Goal: Use online tool/utility: Utilize a website feature to perform a specific function

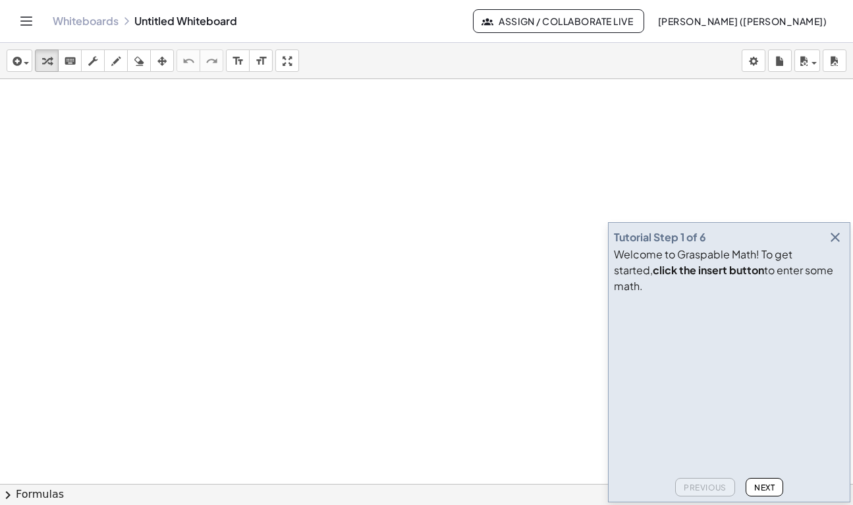
click at [234, 138] on div at bounding box center [426, 513] width 853 height 868
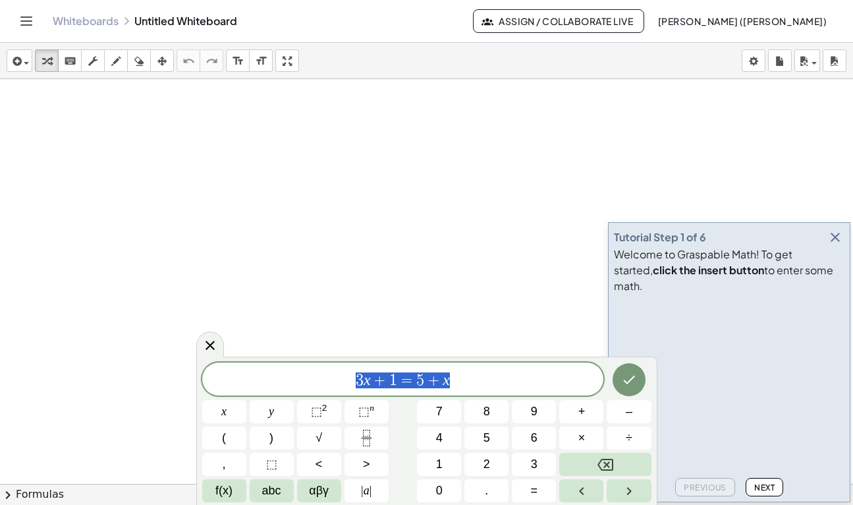
drag, startPoint x: 459, startPoint y: 373, endPoint x: 329, endPoint y: 361, distance: 131.0
click at [329, 361] on div "******** 3 x + 1 = 5 + x x y ⬚ 2 ⬚ n 7 8 9 + – ( ) √ 4 5 6 × ÷ , ⬚ < > 1 2 3 f(…" at bounding box center [426, 430] width 461 height 148
click at [627, 385] on icon "Done" at bounding box center [629, 380] width 16 height 16
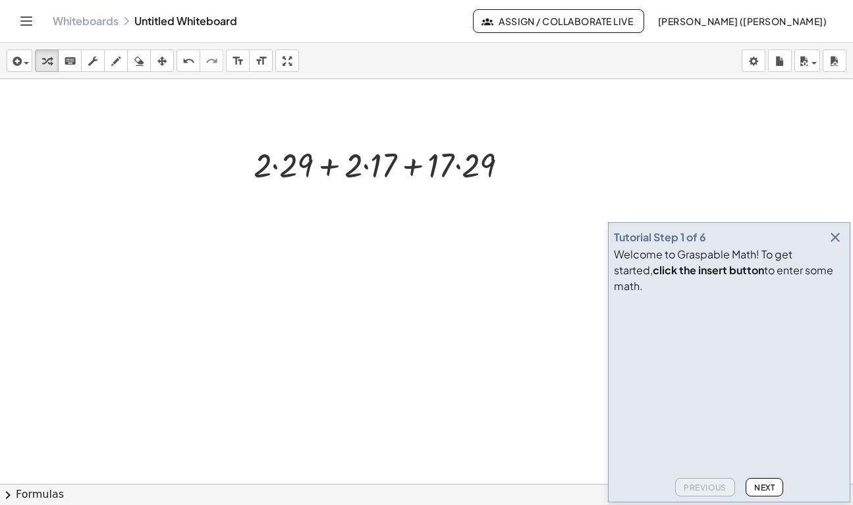
click at [839, 245] on icon "button" at bounding box center [835, 237] width 16 height 16
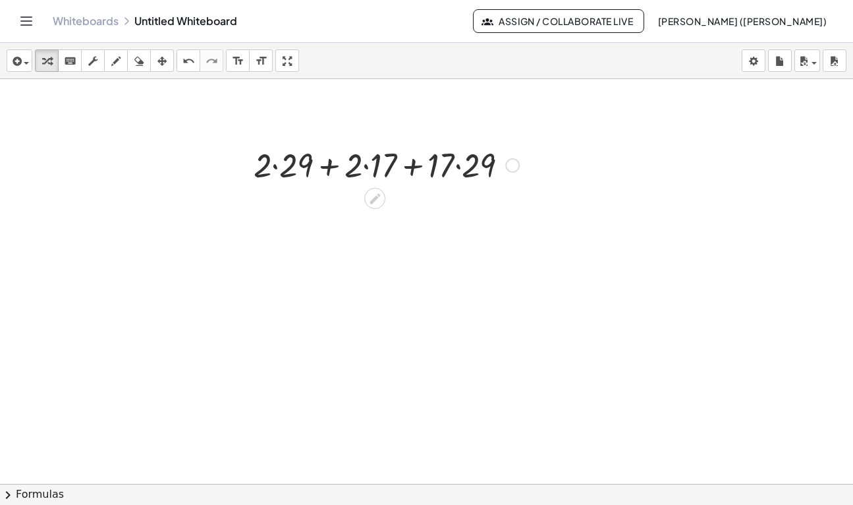
click at [275, 168] on div at bounding box center [386, 164] width 279 height 45
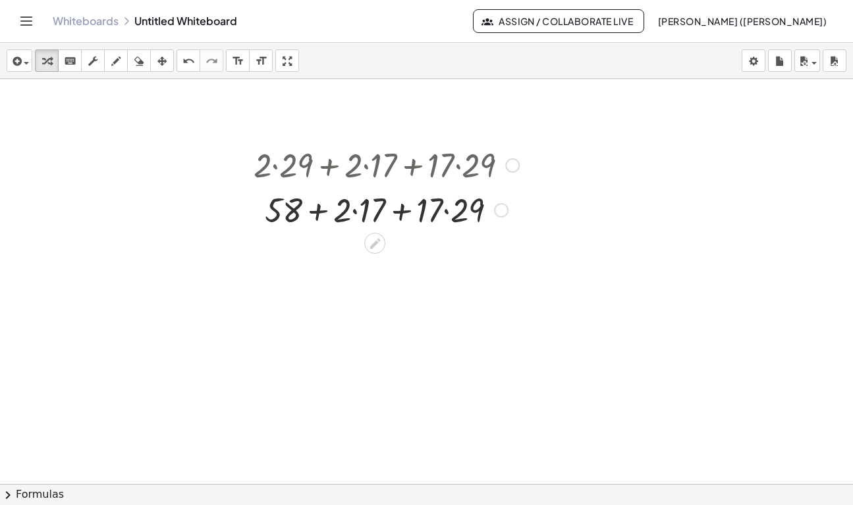
click at [356, 211] on div at bounding box center [386, 208] width 279 height 45
click at [437, 213] on div at bounding box center [386, 208] width 279 height 45
click at [335, 212] on div at bounding box center [386, 208] width 279 height 45
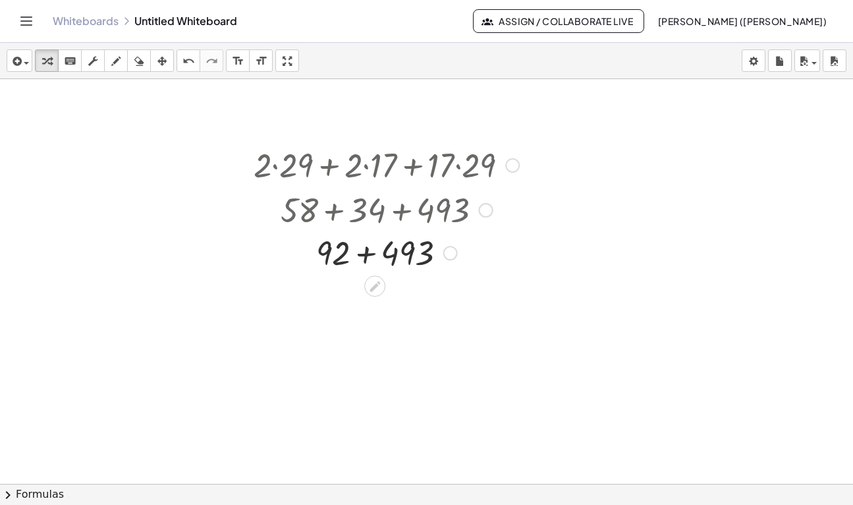
click at [367, 212] on div at bounding box center [386, 208] width 350 height 45
click at [364, 258] on div at bounding box center [386, 253] width 279 height 45
